Goal: Task Accomplishment & Management: Complete application form

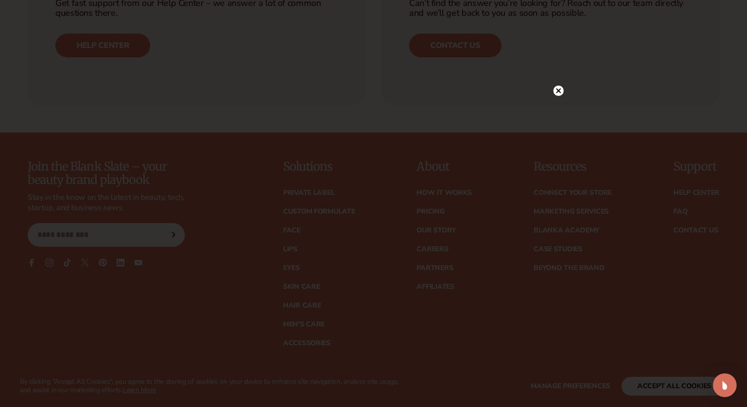
scroll to position [4055, 0]
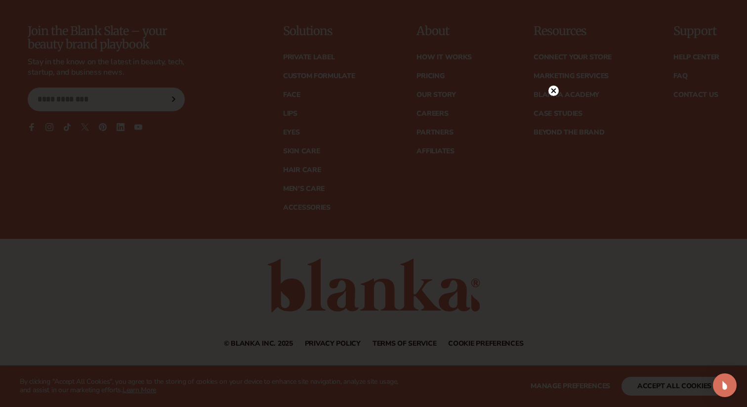
click at [553, 86] on circle at bounding box center [554, 90] width 10 height 10
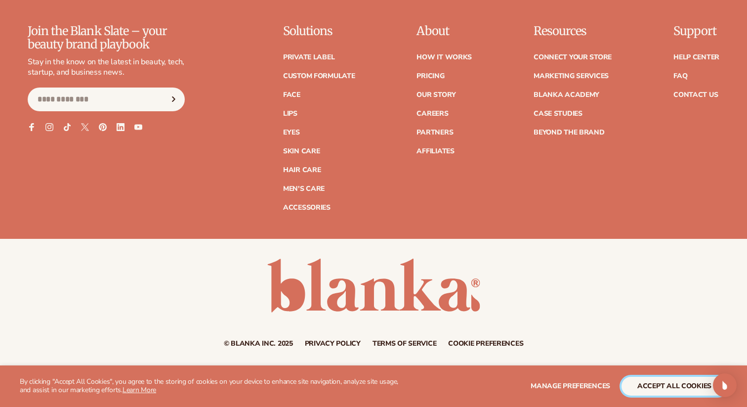
click at [683, 391] on button "accept all cookies" at bounding box center [675, 386] width 106 height 19
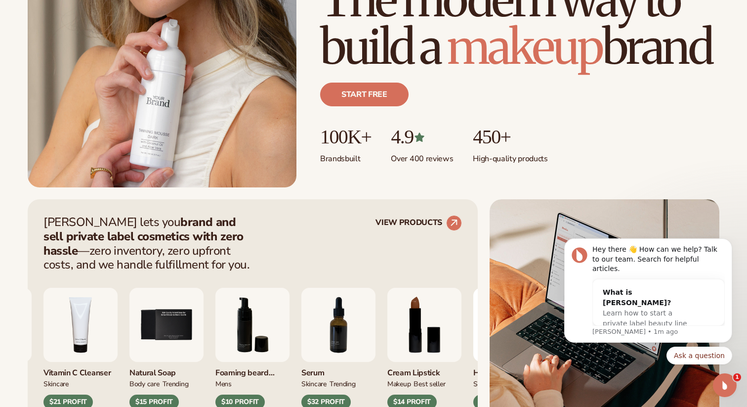
scroll to position [212, 0]
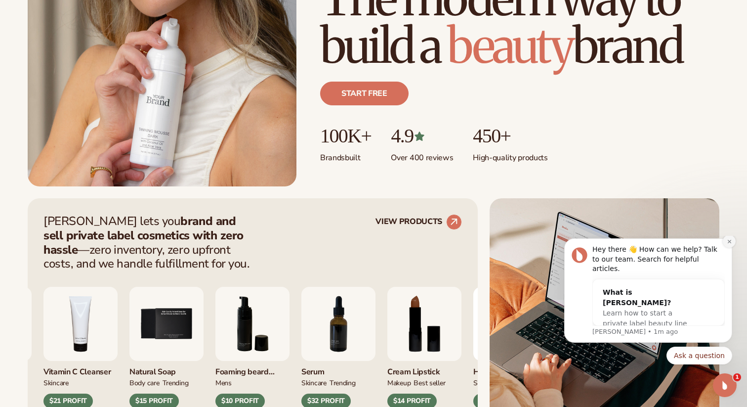
click at [731, 244] on icon "Dismiss notification" at bounding box center [729, 241] width 5 height 5
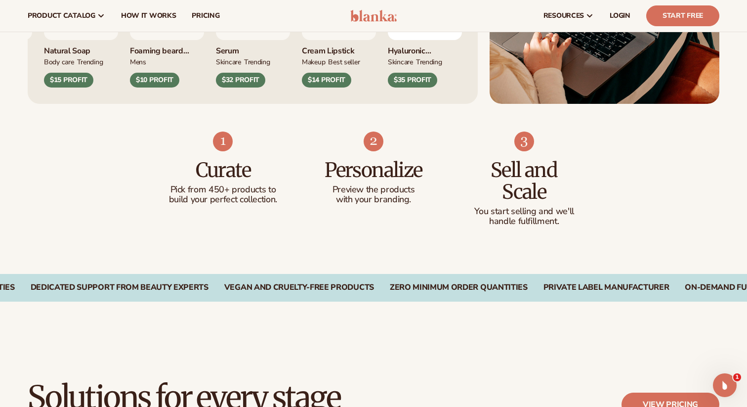
scroll to position [0, 0]
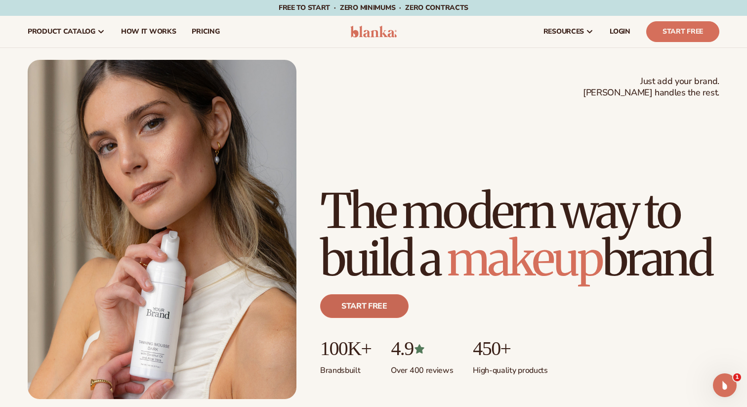
click at [364, 302] on link "Start free" at bounding box center [364, 306] width 88 height 24
